Goal: Task Accomplishment & Management: Complete application form

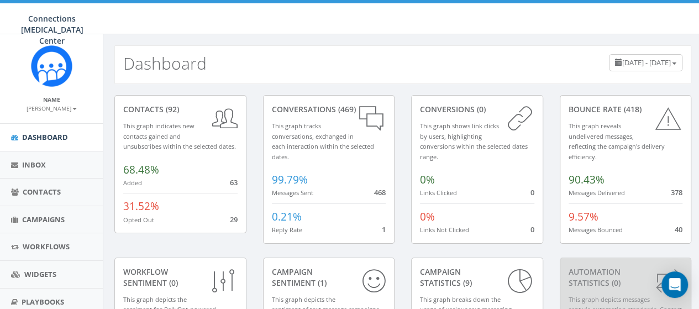
scroll to position [94, 0]
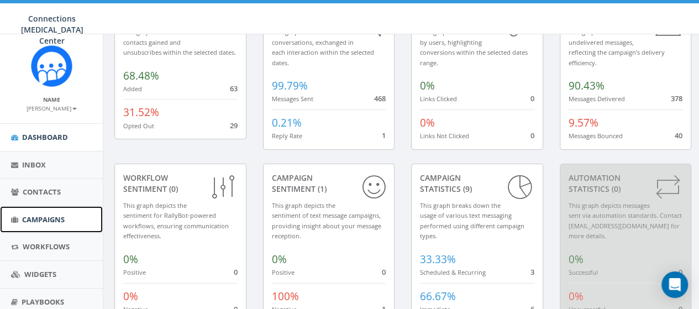
click at [48, 222] on span "Campaigns" at bounding box center [43, 219] width 43 height 10
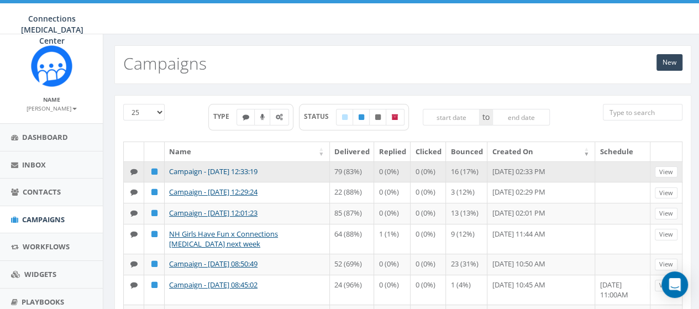
click at [260, 174] on td "Campaign - [DATE] 12:33:19" at bounding box center [247, 171] width 165 height 21
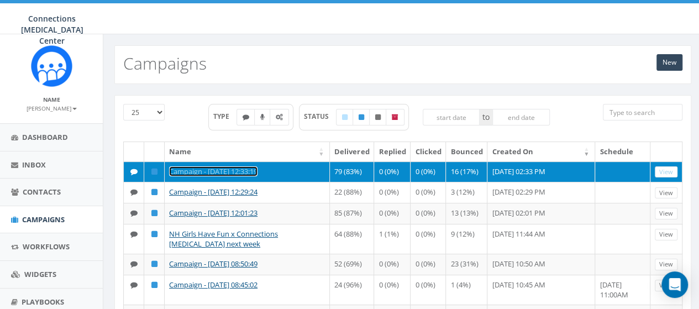
click at [249, 168] on link "Campaign - [DATE] 12:33:19" at bounding box center [213, 171] width 88 height 10
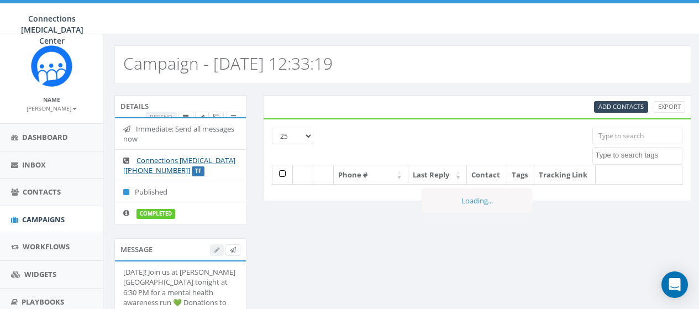
select select
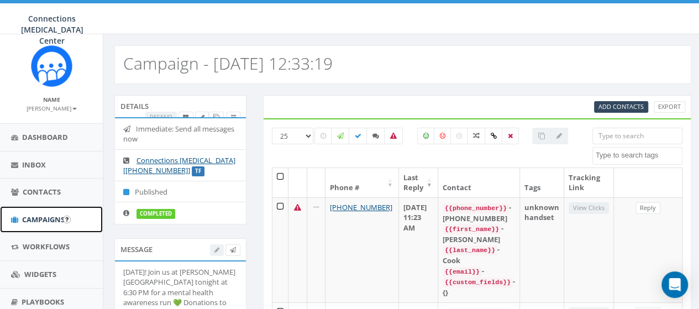
click at [52, 224] on link "Campaigns" at bounding box center [51, 219] width 103 height 27
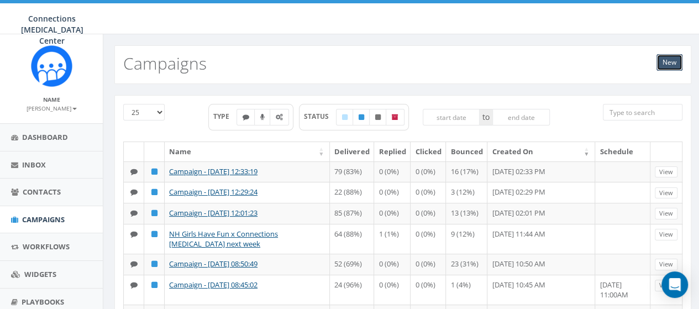
click at [668, 65] on link "New" at bounding box center [670, 62] width 26 height 17
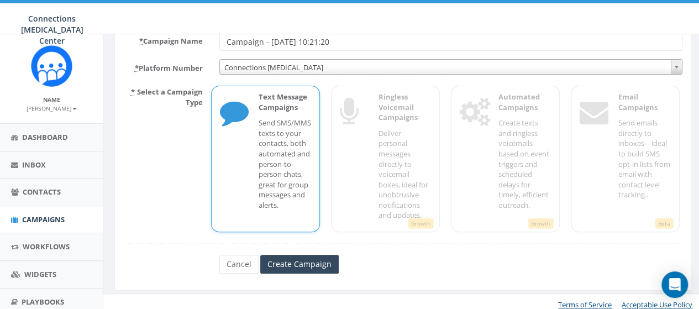
scroll to position [103, 0]
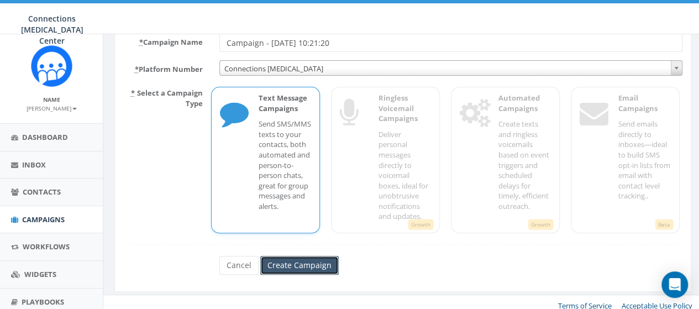
click at [305, 263] on input "Create Campaign" at bounding box center [299, 265] width 78 height 19
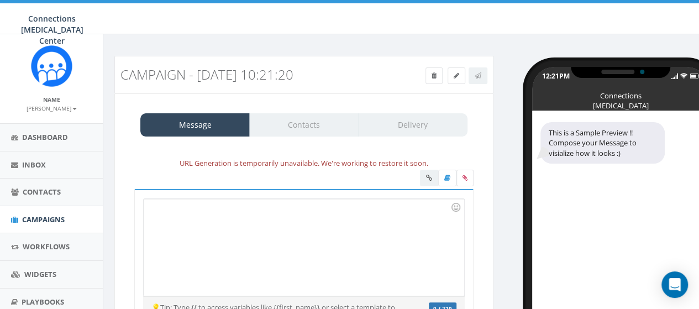
click at [185, 217] on div at bounding box center [304, 247] width 320 height 97
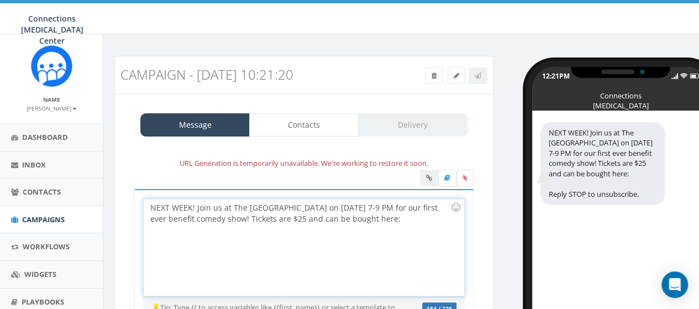
click at [443, 219] on div "NEXT WEEK! Join us at The Newmarket Millspace on September 26th from 7-9 PM for…" at bounding box center [304, 247] width 320 height 97
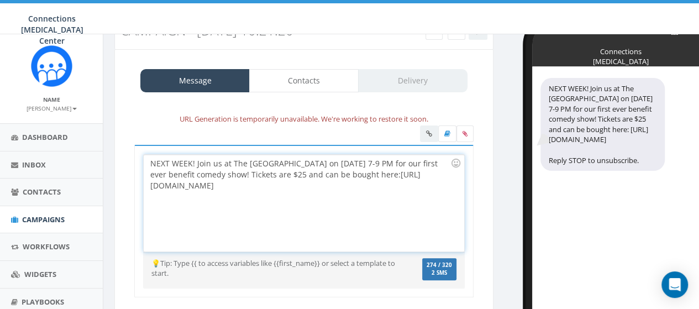
scroll to position [45, 0]
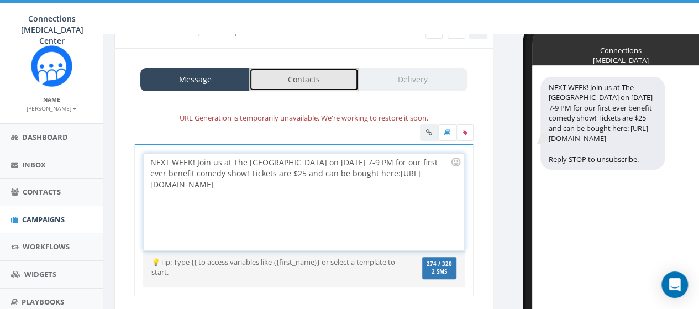
click at [300, 77] on link "Contacts" at bounding box center [303, 79] width 109 height 23
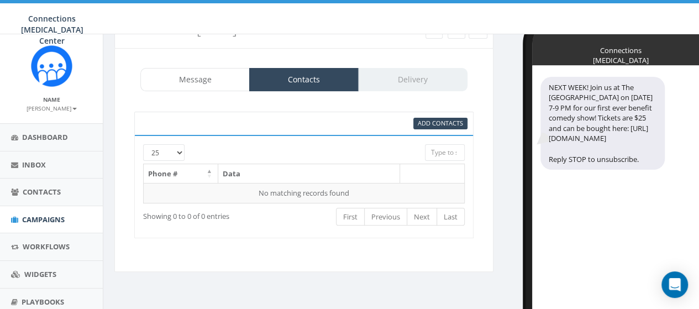
click at [173, 146] on div at bounding box center [290, 149] width 254 height 11
click at [179, 155] on select "25 50 100" at bounding box center [163, 152] width 41 height 17
select select "100"
click at [143, 144] on select "25 50 100" at bounding box center [163, 152] width 41 height 17
click at [454, 121] on span "Add Contacts" at bounding box center [440, 123] width 45 height 8
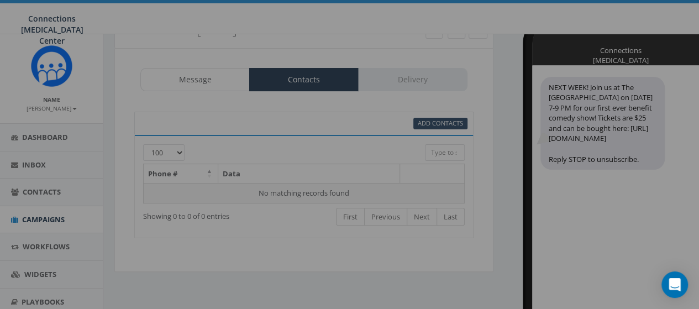
select select
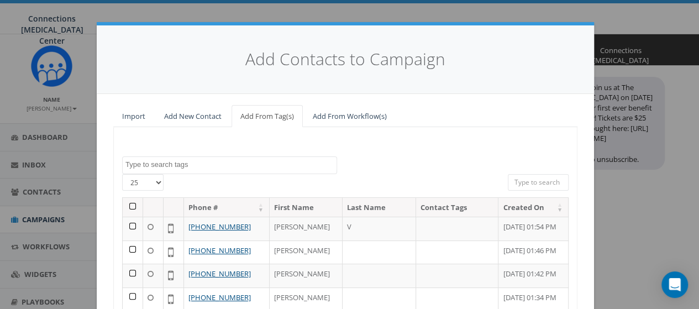
click at [127, 207] on th at bounding box center [133, 207] width 20 height 19
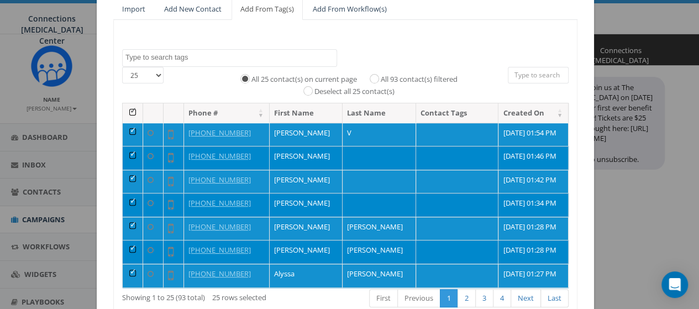
scroll to position [107, 0]
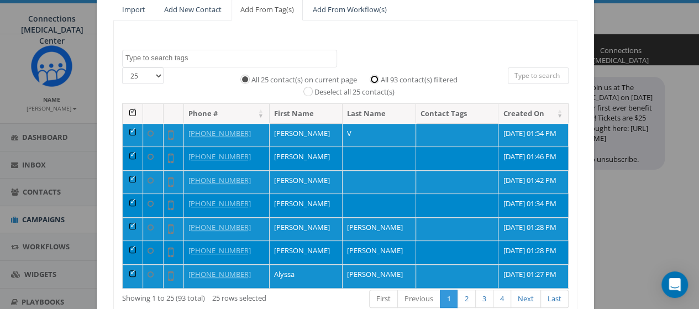
click at [374, 76] on input "All 93 contact(s) filtered" at bounding box center [377, 78] width 7 height 7
radio input "true"
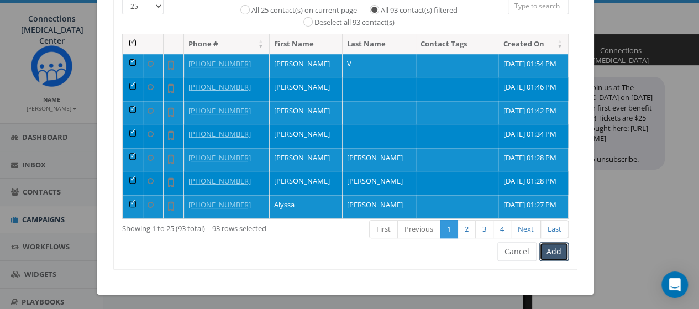
click at [548, 249] on button "Add" at bounding box center [554, 251] width 29 height 19
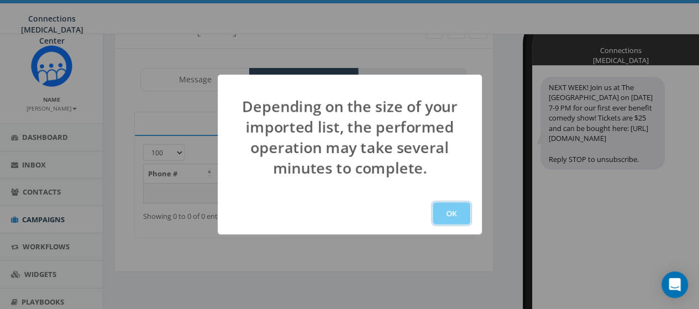
click at [448, 209] on button "OK" at bounding box center [452, 213] width 38 height 22
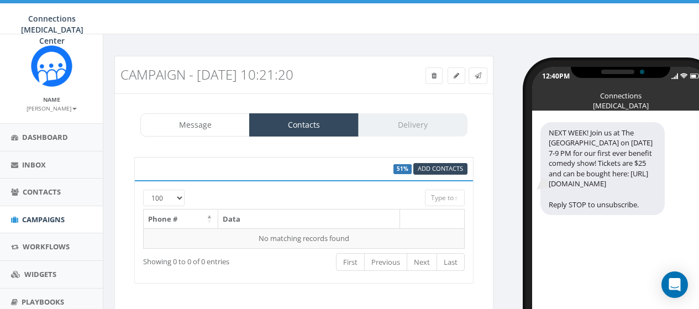
select select "100"
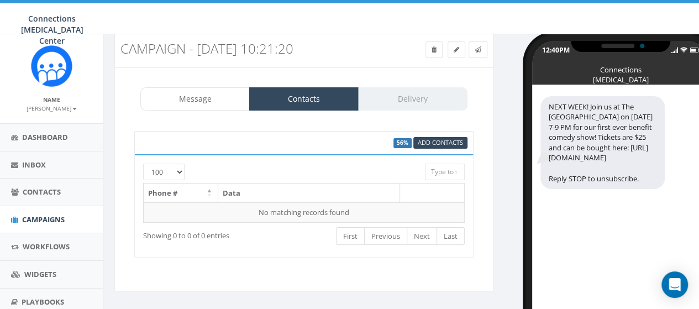
click at [400, 93] on div "Message Contacts Delivery" at bounding box center [303, 98] width 327 height 23
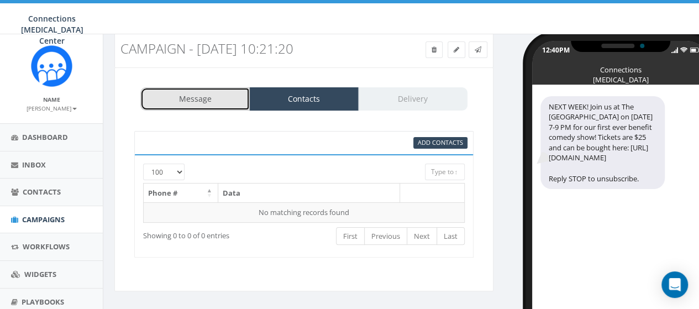
click at [215, 93] on link "Message" at bounding box center [194, 98] width 109 height 23
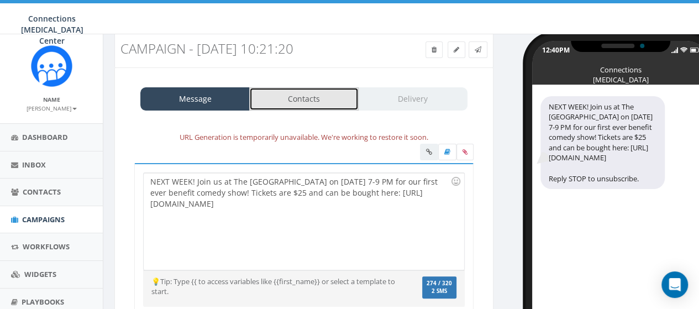
click at [317, 99] on link "Contacts" at bounding box center [303, 98] width 109 height 23
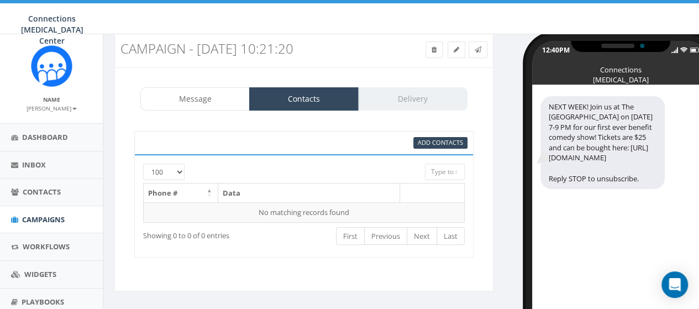
click at [399, 101] on div "Message Contacts Delivery" at bounding box center [303, 98] width 327 height 23
click at [436, 138] on span "Add Contacts" at bounding box center [440, 142] width 45 height 8
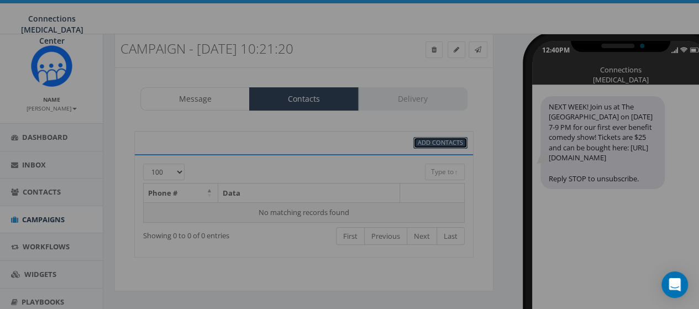
select select
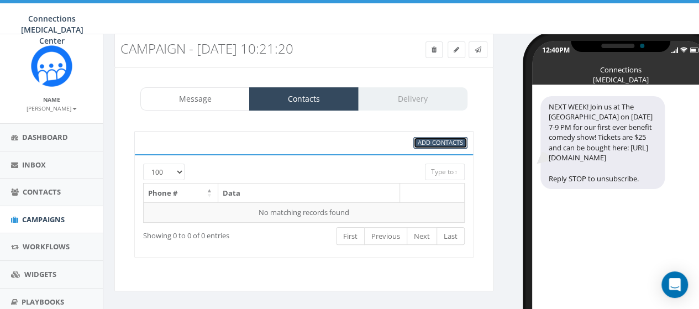
click at [436, 138] on span "Add Contacts" at bounding box center [440, 142] width 45 height 8
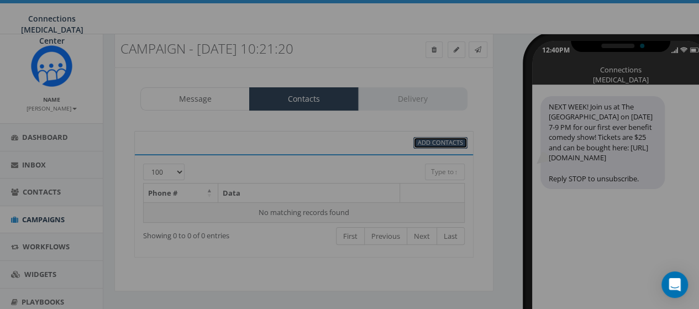
select select
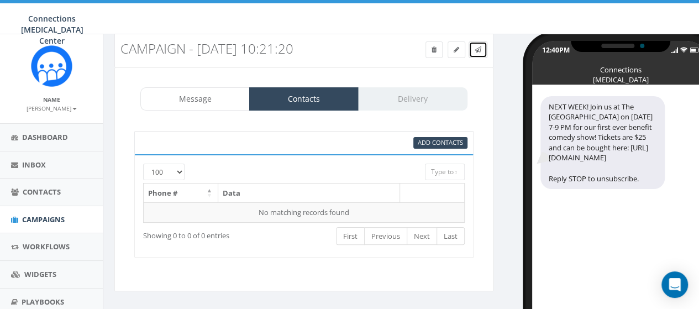
click at [477, 50] on icon at bounding box center [478, 49] width 7 height 7
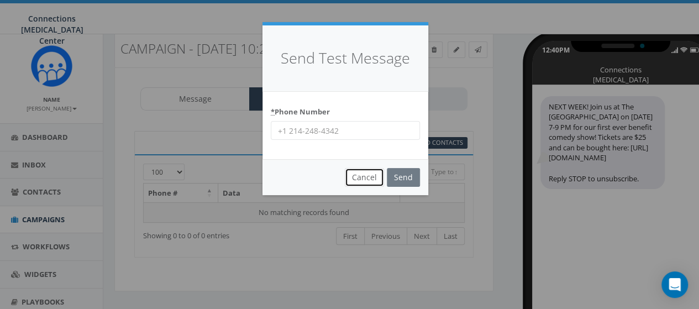
click at [363, 174] on button "Cancel" at bounding box center [364, 177] width 39 height 19
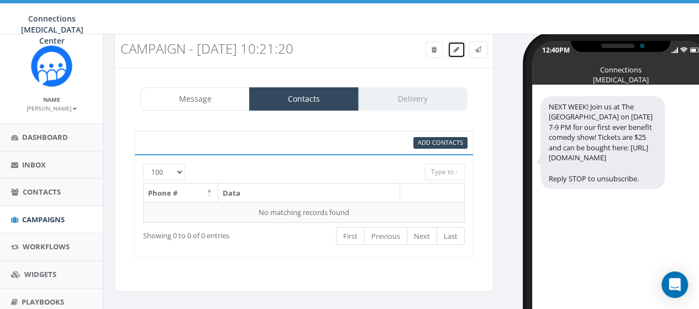
click at [456, 54] on link at bounding box center [457, 49] width 18 height 17
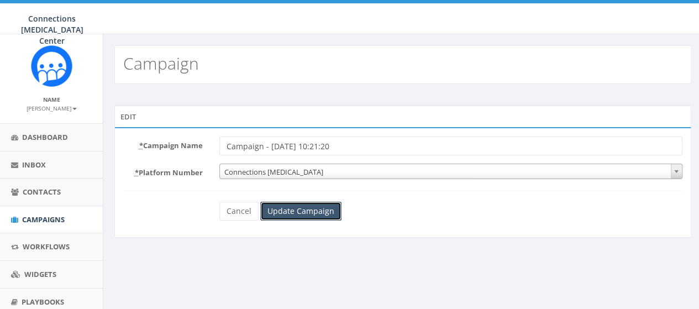
click at [305, 209] on input "Update Campaign" at bounding box center [300, 211] width 81 height 19
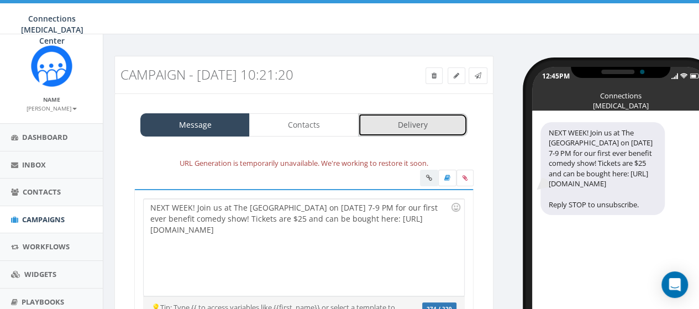
click at [392, 128] on link "Delivery" at bounding box center [412, 124] width 109 height 23
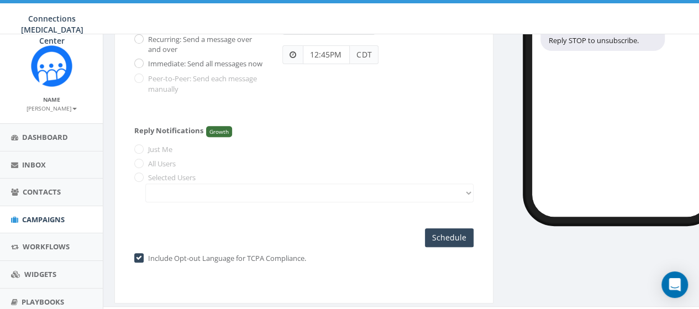
scroll to position [100, 0]
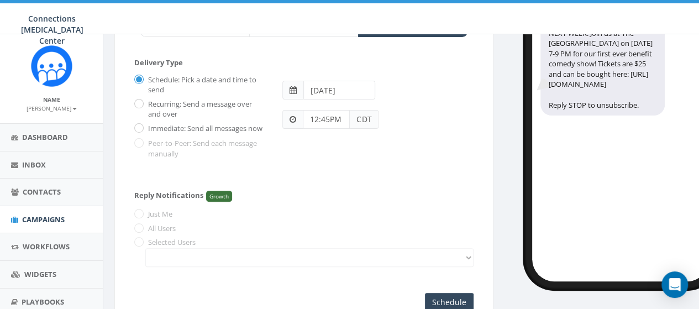
click at [145, 127] on label "Immediate: Send all messages now" at bounding box center [203, 128] width 117 height 11
click at [142, 127] on input "Immediate: Send all messages now" at bounding box center [137, 128] width 7 height 7
radio input "true"
click at [454, 300] on input "Send Now" at bounding box center [448, 302] width 52 height 19
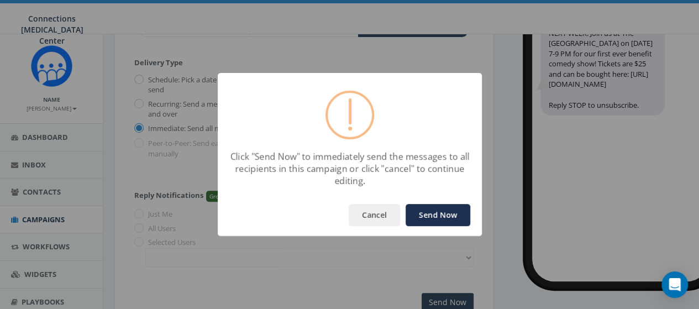
click at [433, 212] on button "Send Now" at bounding box center [438, 215] width 65 height 22
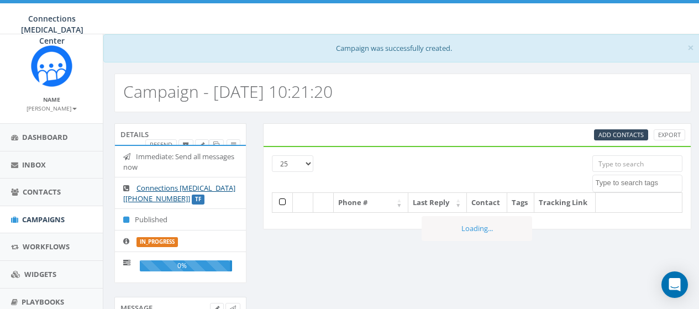
select select
